Goal: Find specific page/section

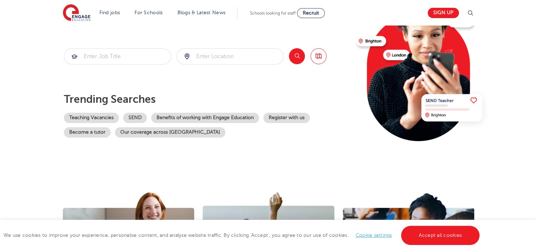
scroll to position [71, 0]
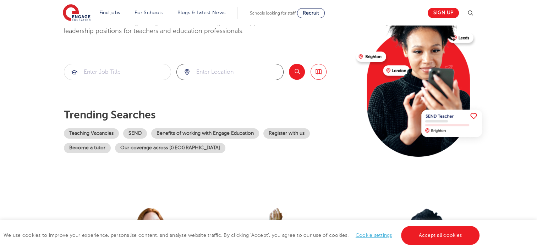
click at [234, 75] on input "search" at bounding box center [230, 72] width 106 height 16
type input "[GEOGRAPHIC_DATA]"
click button "Submit" at bounding box center [0, 0] width 0 height 0
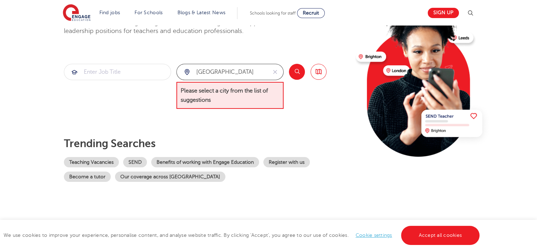
click at [234, 75] on input "[GEOGRAPHIC_DATA]" at bounding box center [222, 72] width 90 height 16
click at [269, 69] on button "reset" at bounding box center [275, 72] width 16 height 16
click at [272, 71] on input "search" at bounding box center [230, 72] width 106 height 16
click at [184, 71] on div at bounding box center [230, 72] width 106 height 16
drag, startPoint x: 184, startPoint y: 71, endPoint x: 190, endPoint y: 71, distance: 5.3
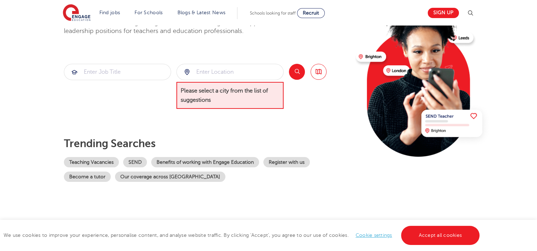
click at [185, 71] on div at bounding box center [230, 72] width 106 height 16
click at [209, 71] on input "search" at bounding box center [230, 72] width 106 height 16
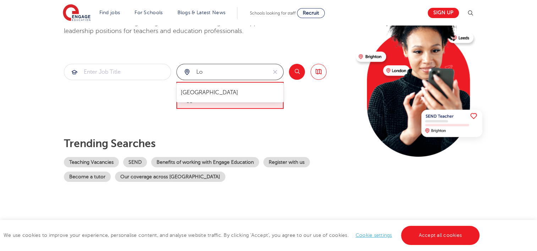
type input "l"
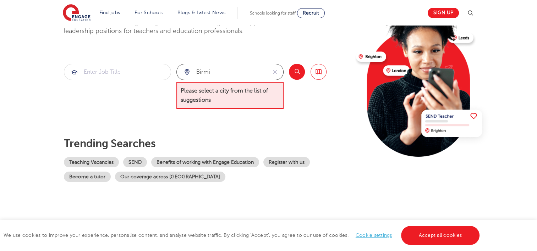
type input "birmi"
